Goal: Check status

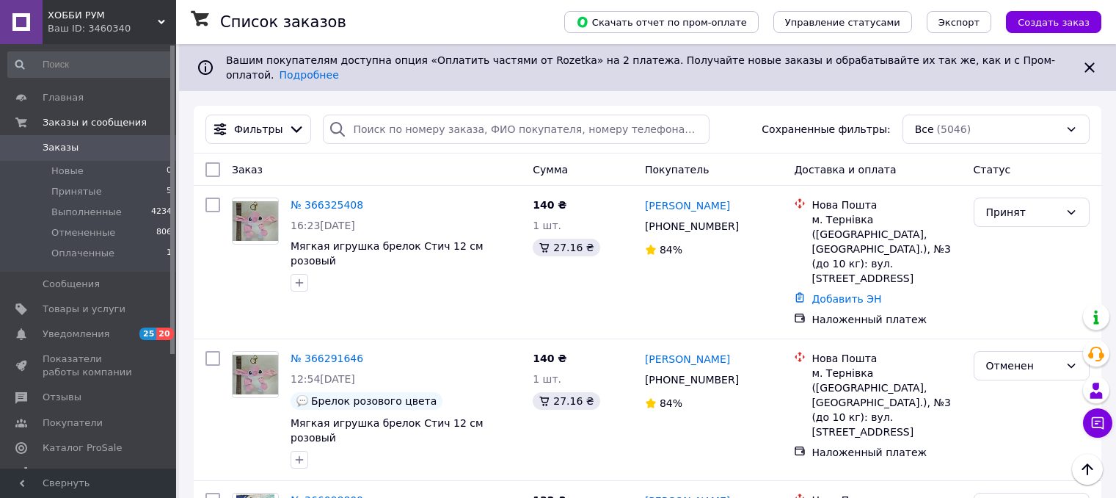
scroll to position [2490, 0]
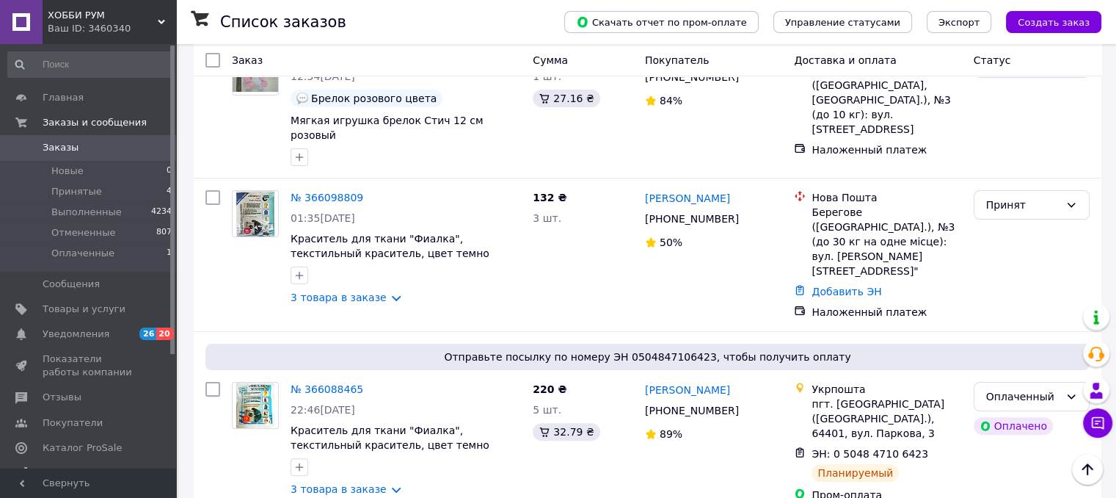
scroll to position [294, 0]
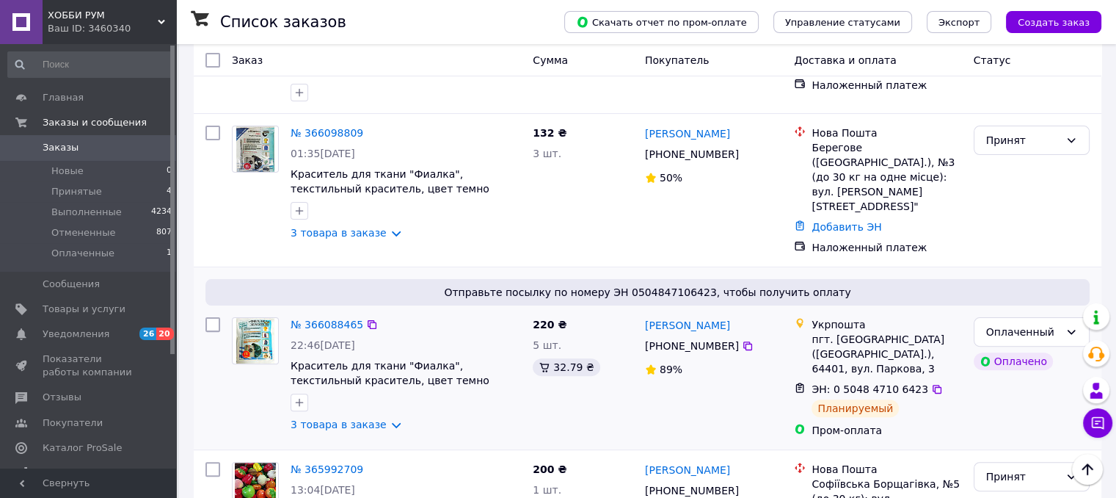
scroll to position [440, 0]
